Goal: Transaction & Acquisition: Book appointment/travel/reservation

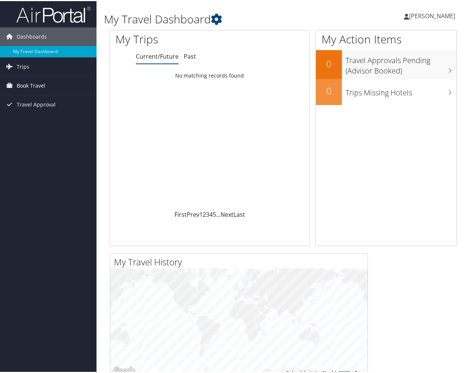
click at [40, 84] on span "Book Travel" at bounding box center [31, 84] width 29 height 19
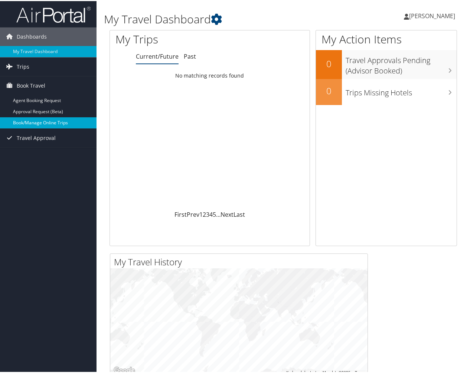
click at [55, 123] on link "Book/Manage Online Trips" at bounding box center [48, 121] width 96 height 11
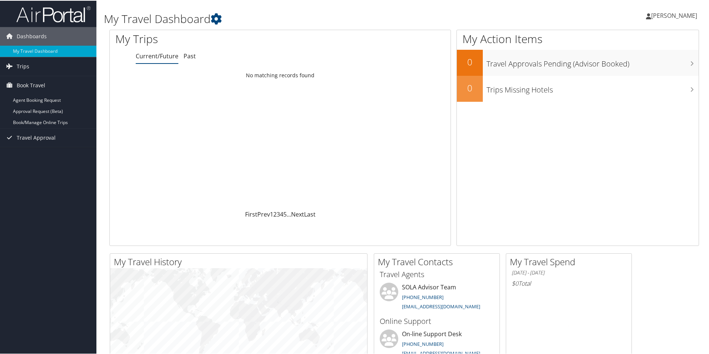
click at [466, 14] on span "[PERSON_NAME]" at bounding box center [674, 15] width 46 height 8
click at [466, 13] on span "[PERSON_NAME]" at bounding box center [674, 15] width 46 height 8
click at [44, 123] on link "Book/Manage Online Trips" at bounding box center [48, 121] width 96 height 11
